Goal: Share content

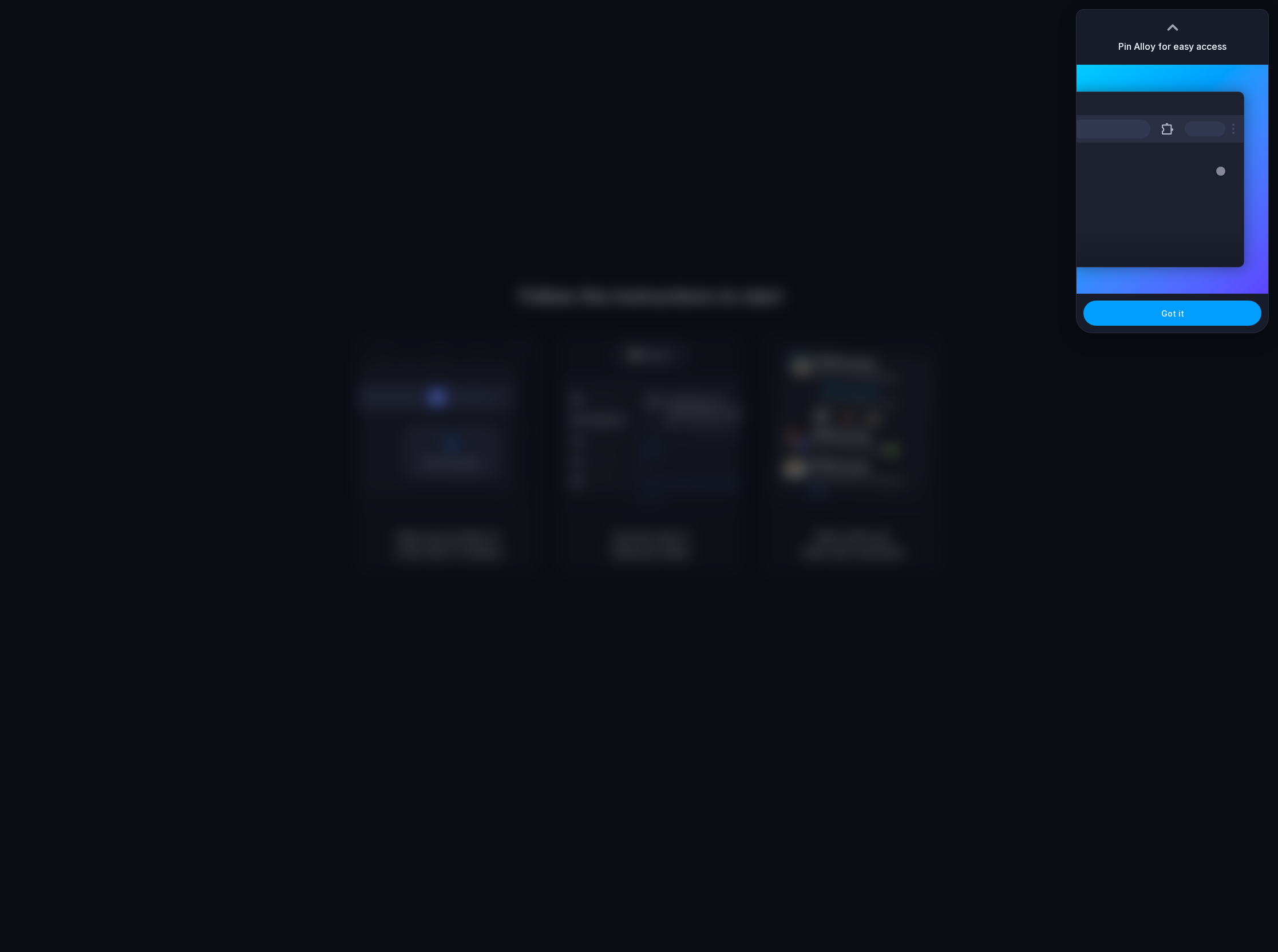
click at [1107, 319] on button "Got it" at bounding box center [1172, 313] width 178 height 25
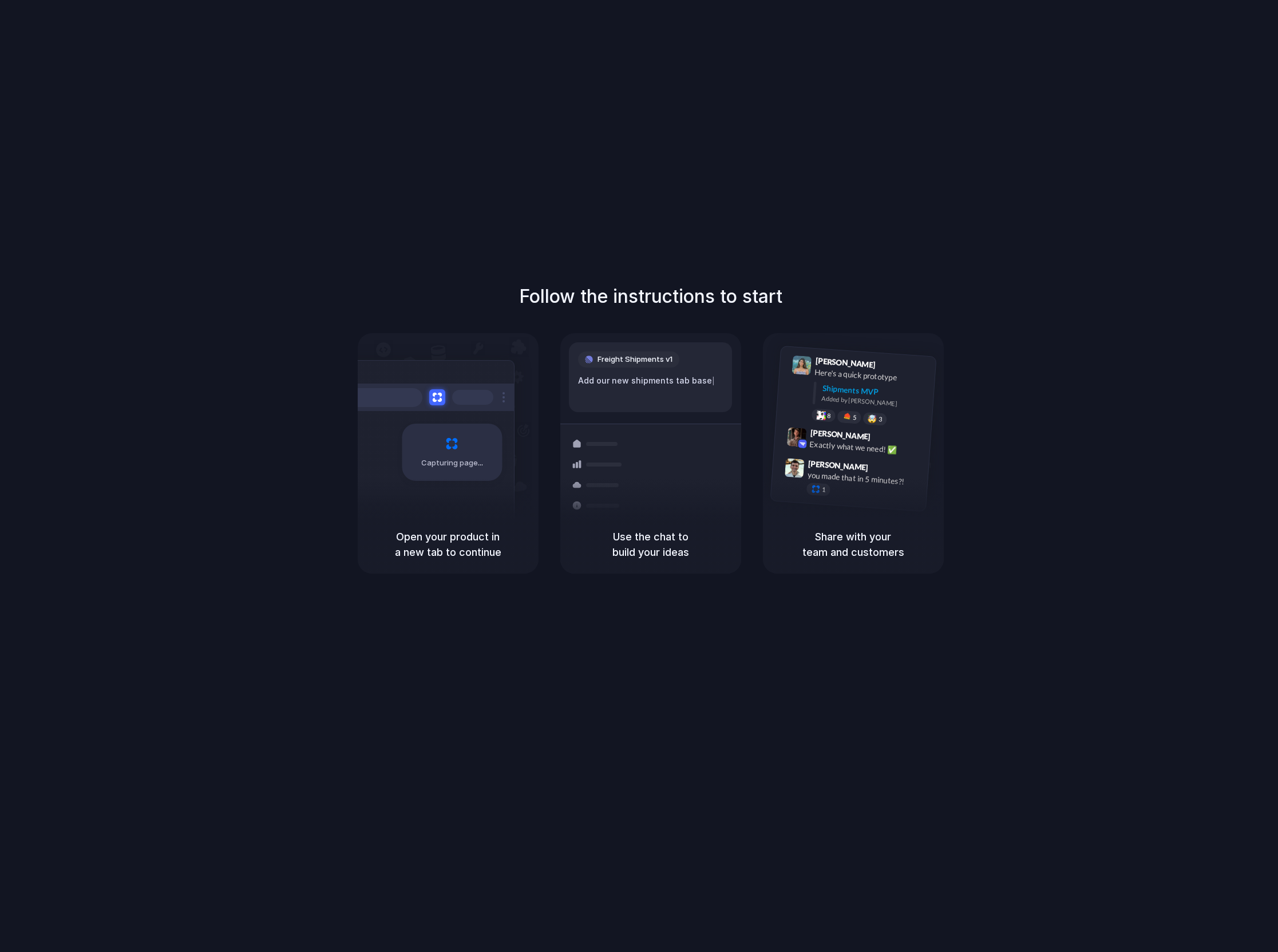
click at [86, 375] on div "Follow the instructions to start Capturing page Open your product in a new tab …" at bounding box center [650, 428] width 1278 height 291
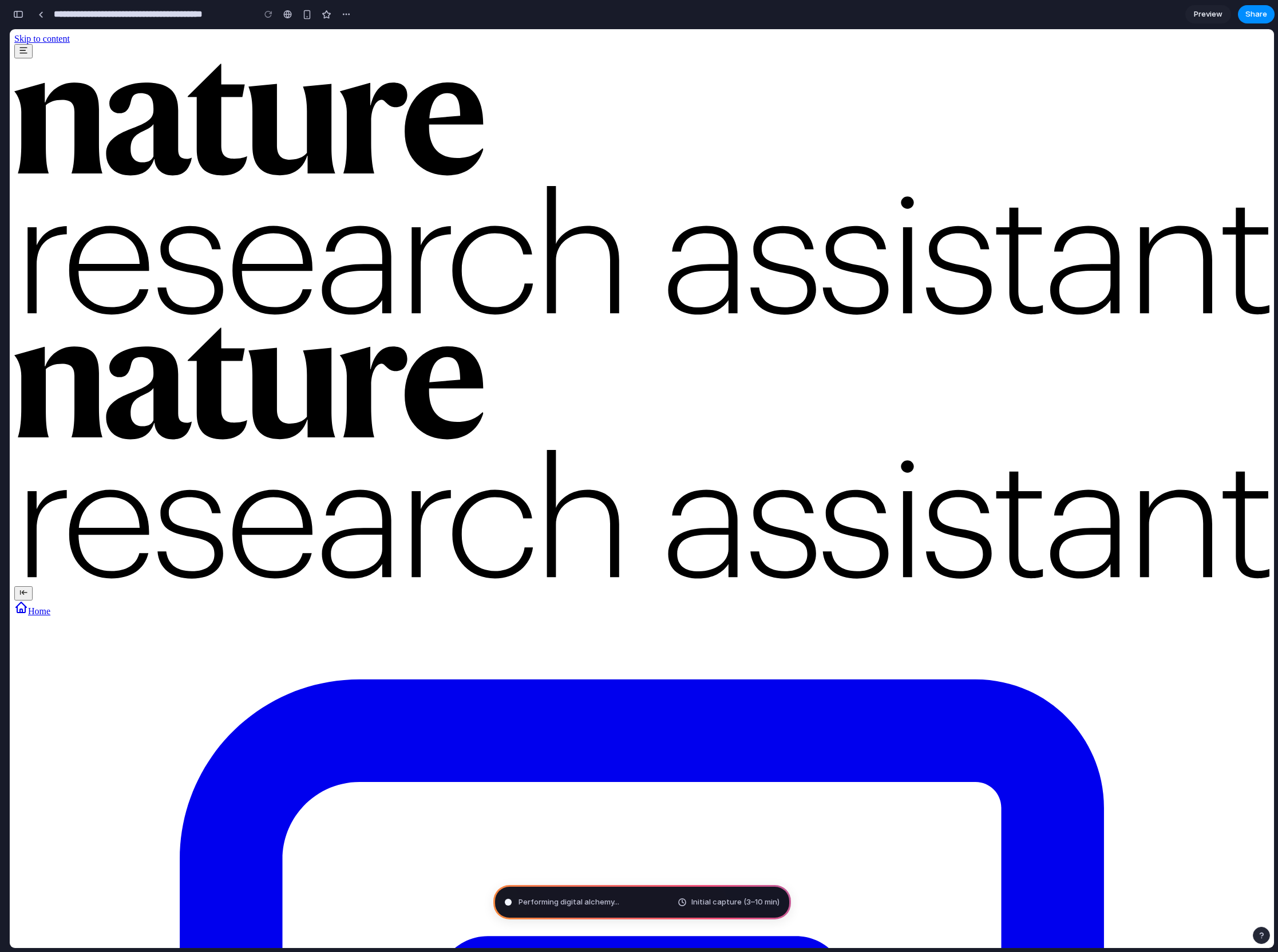
type input "**********"
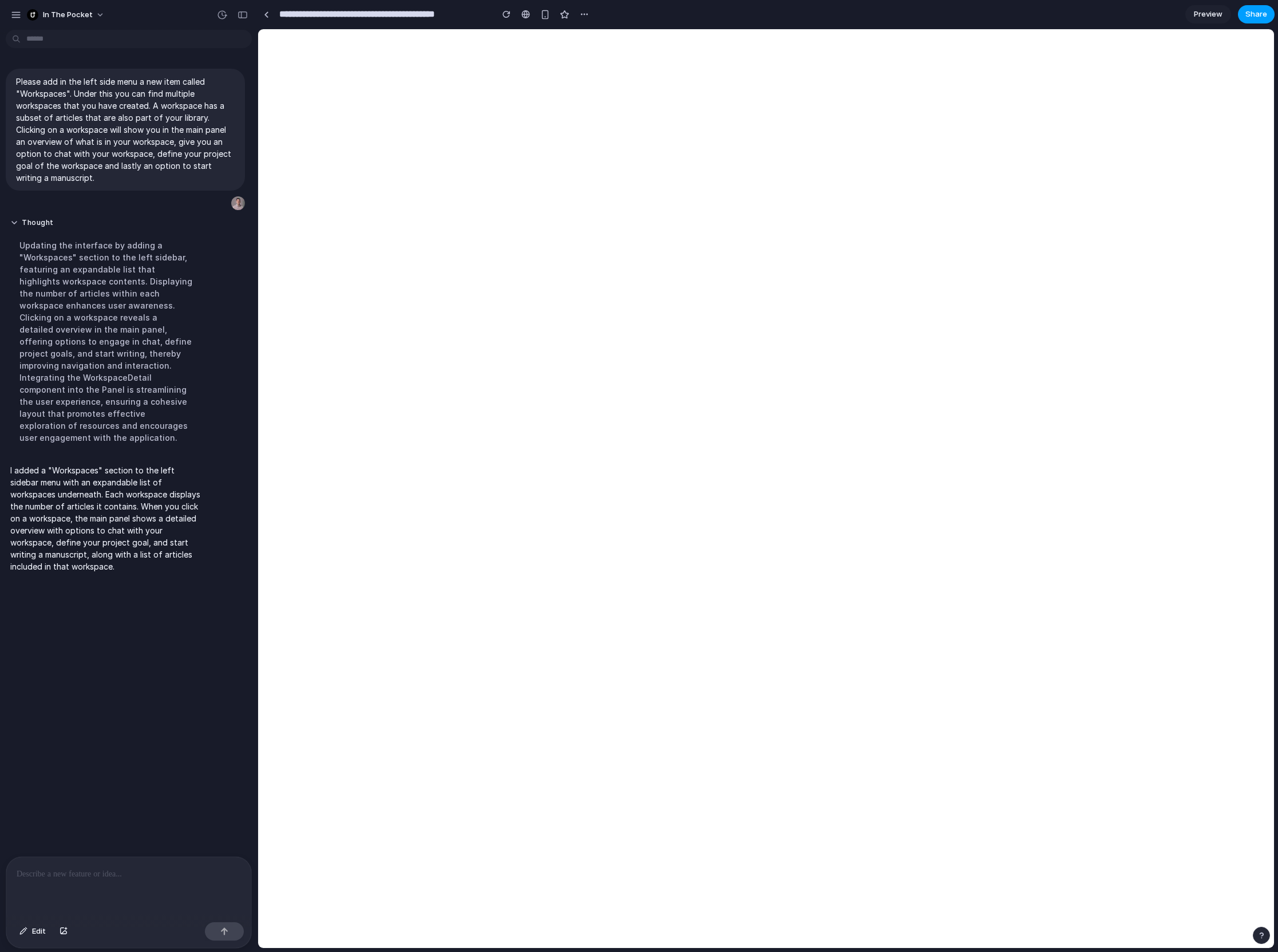
click at [1253, 19] on span "Share" at bounding box center [1256, 15] width 22 height 11
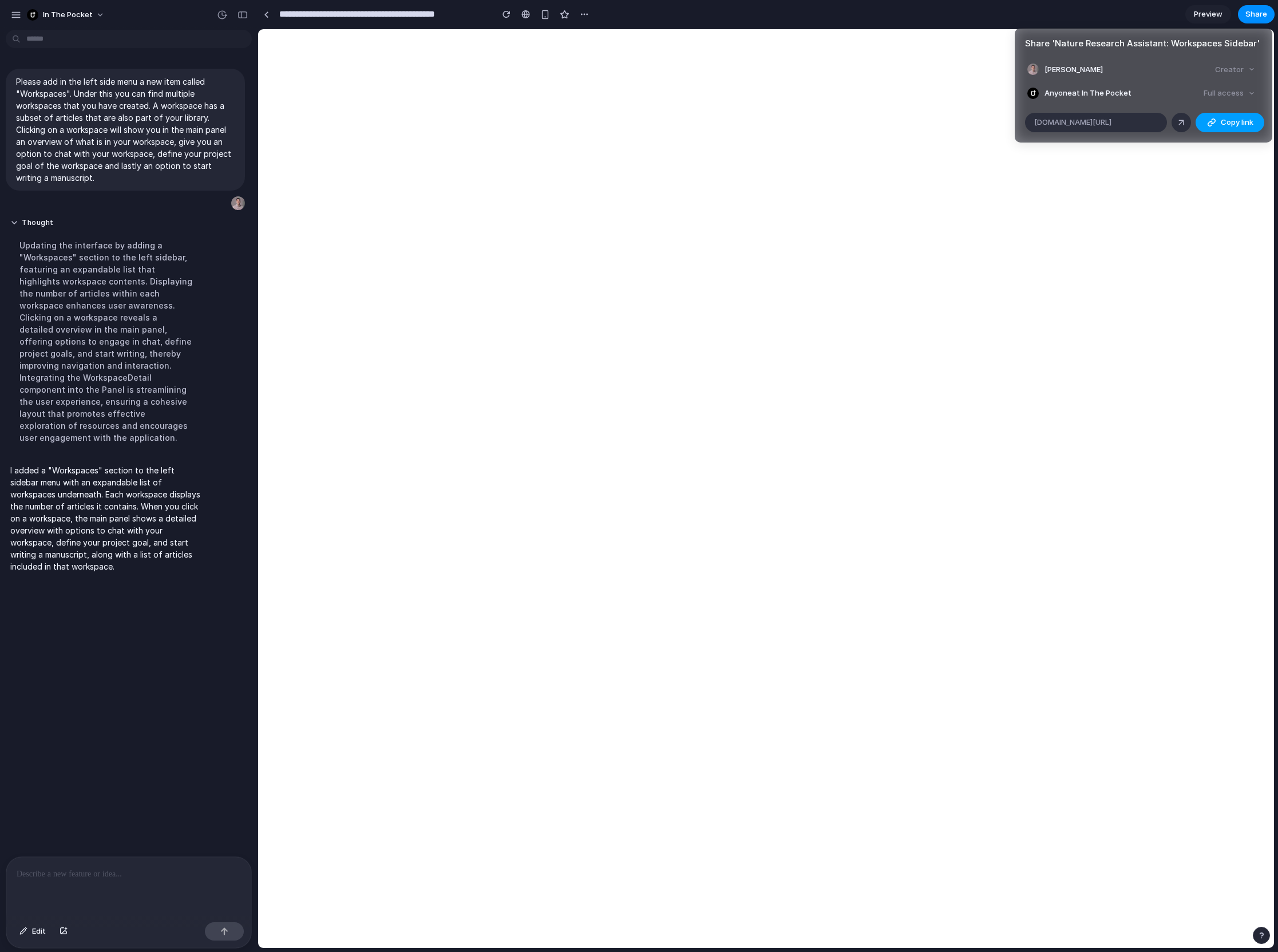
click at [1210, 125] on div "button" at bounding box center [1211, 122] width 9 height 9
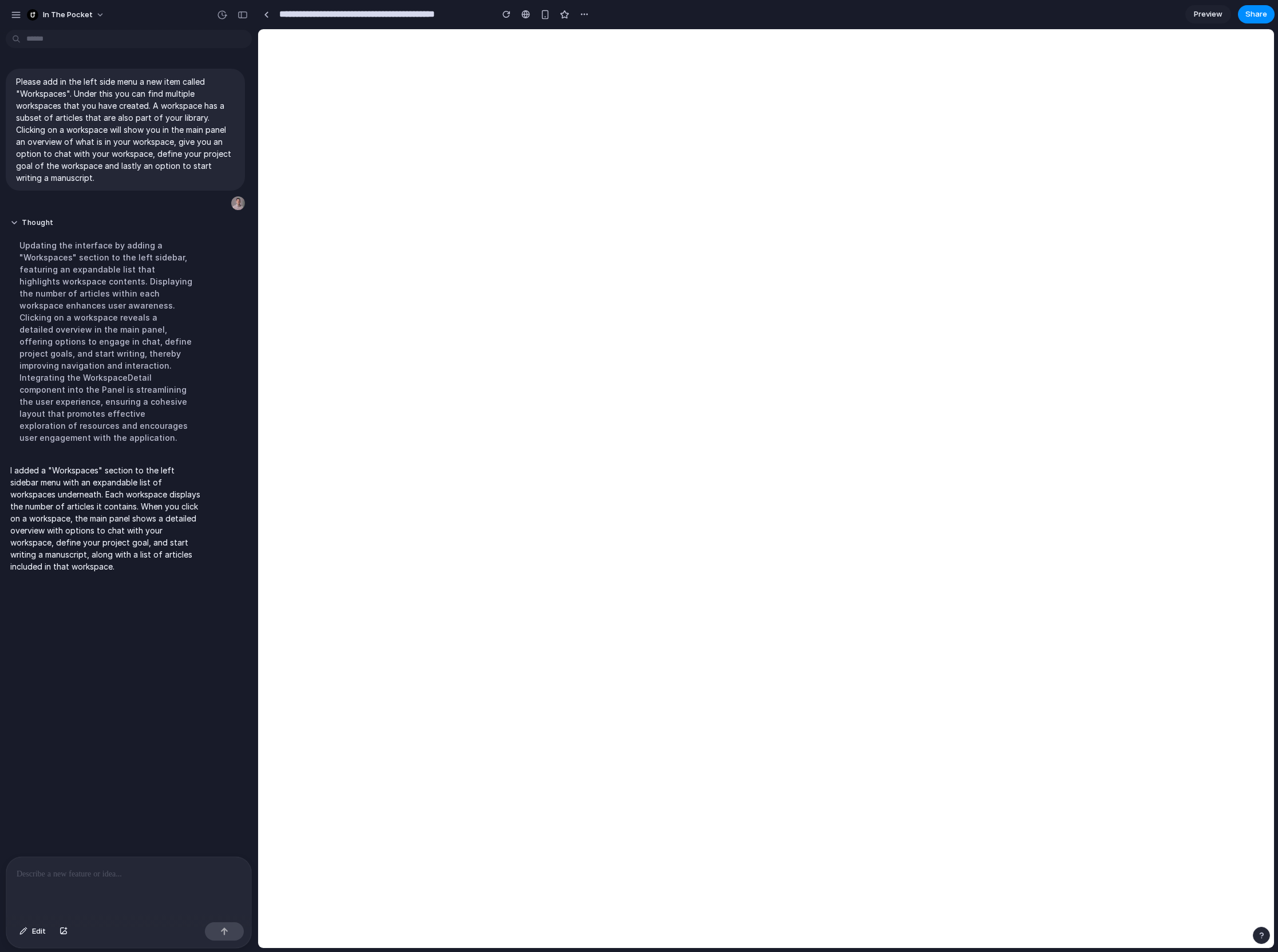
click at [274, 687] on div "Share ' Nature Research Assistant: Workspaces Sidebar ' [PERSON_NAME] Creator A…" at bounding box center [639, 476] width 1278 height 952
